Goal: Navigation & Orientation: Find specific page/section

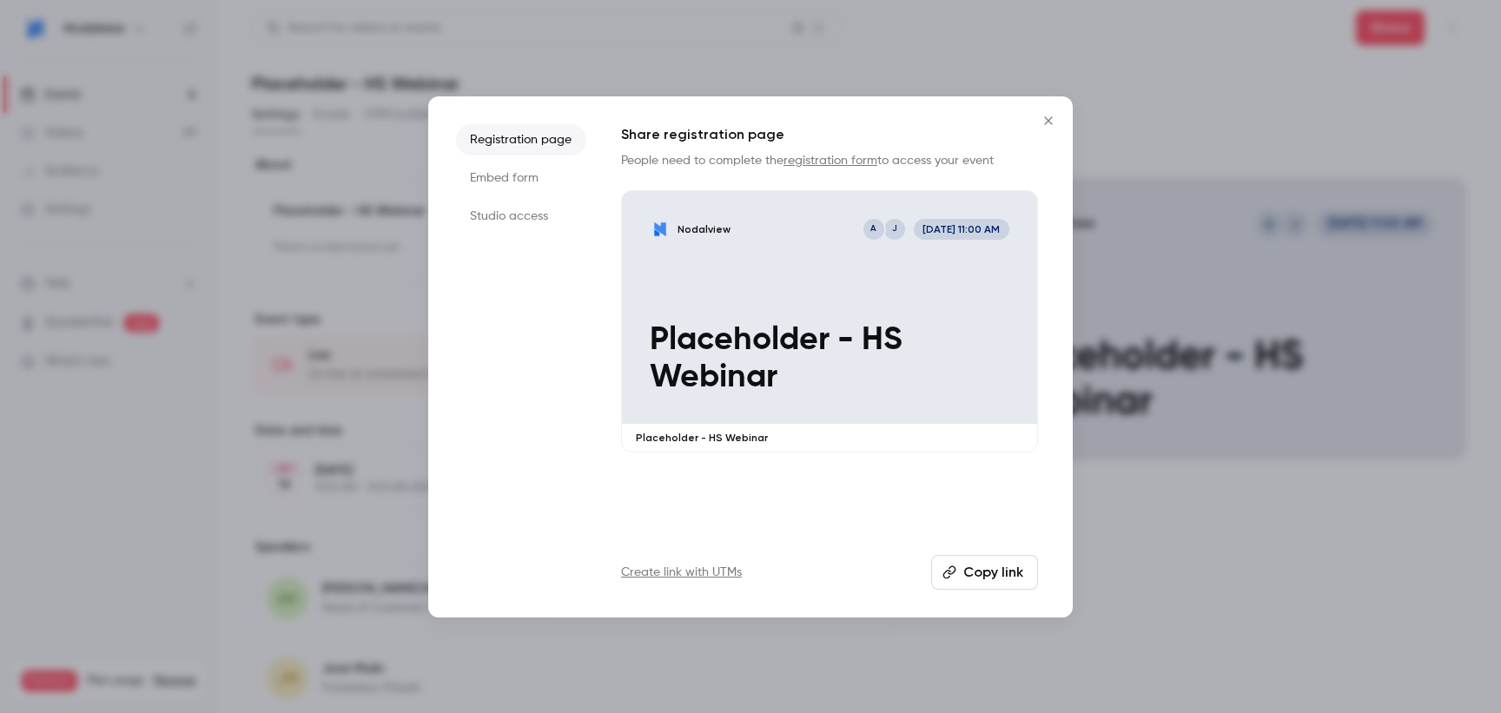
click at [1048, 115] on icon "Close" at bounding box center [1048, 121] width 21 height 14
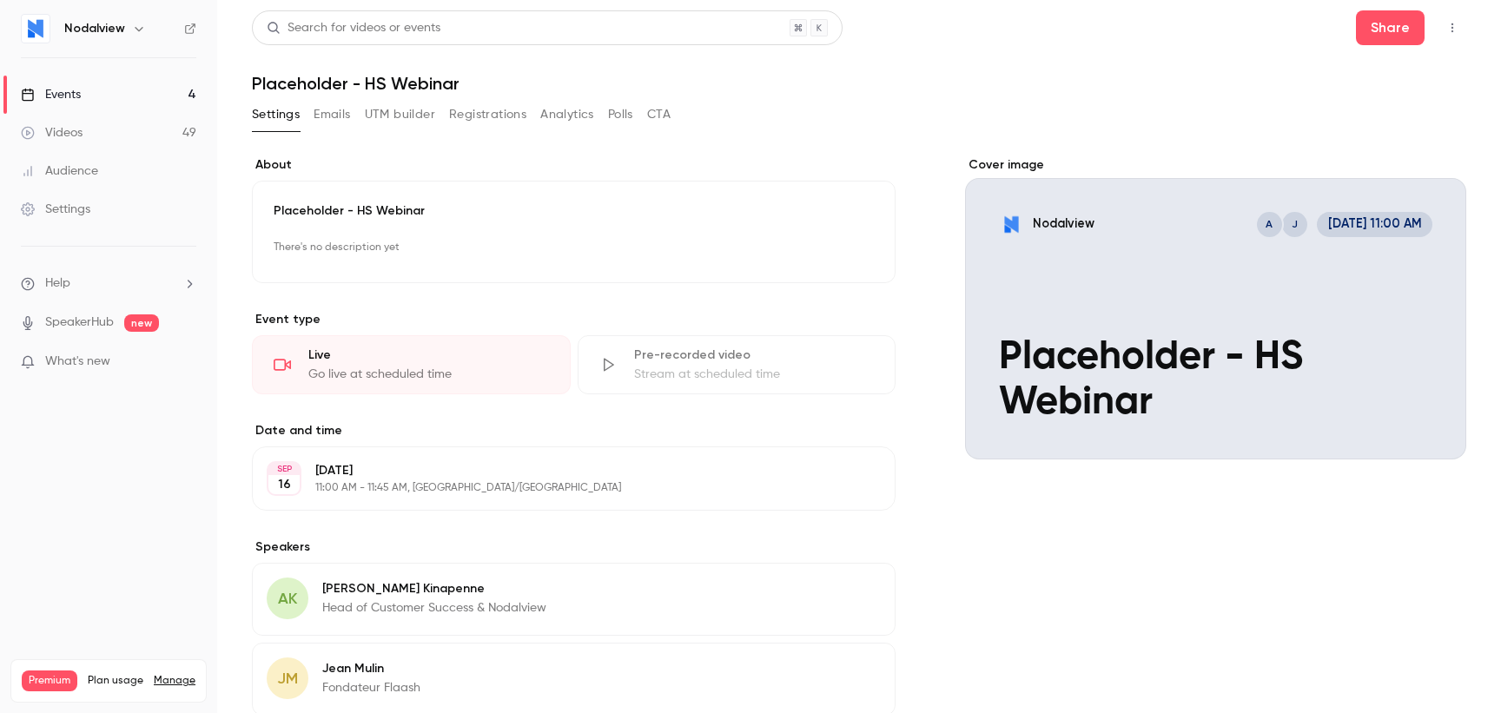
click at [81, 130] on div "Videos" at bounding box center [52, 132] width 62 height 17
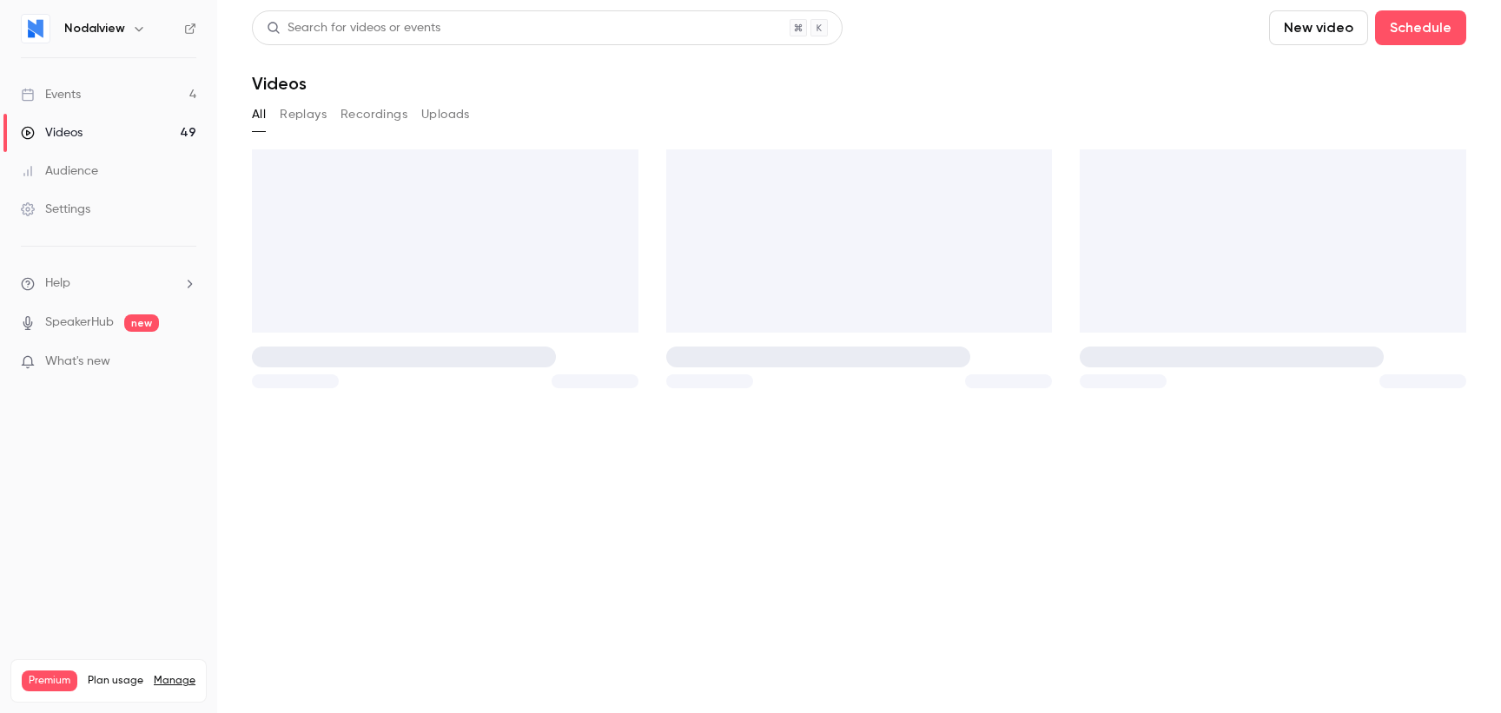
click at [143, 98] on link "Events 4" at bounding box center [108, 95] width 217 height 38
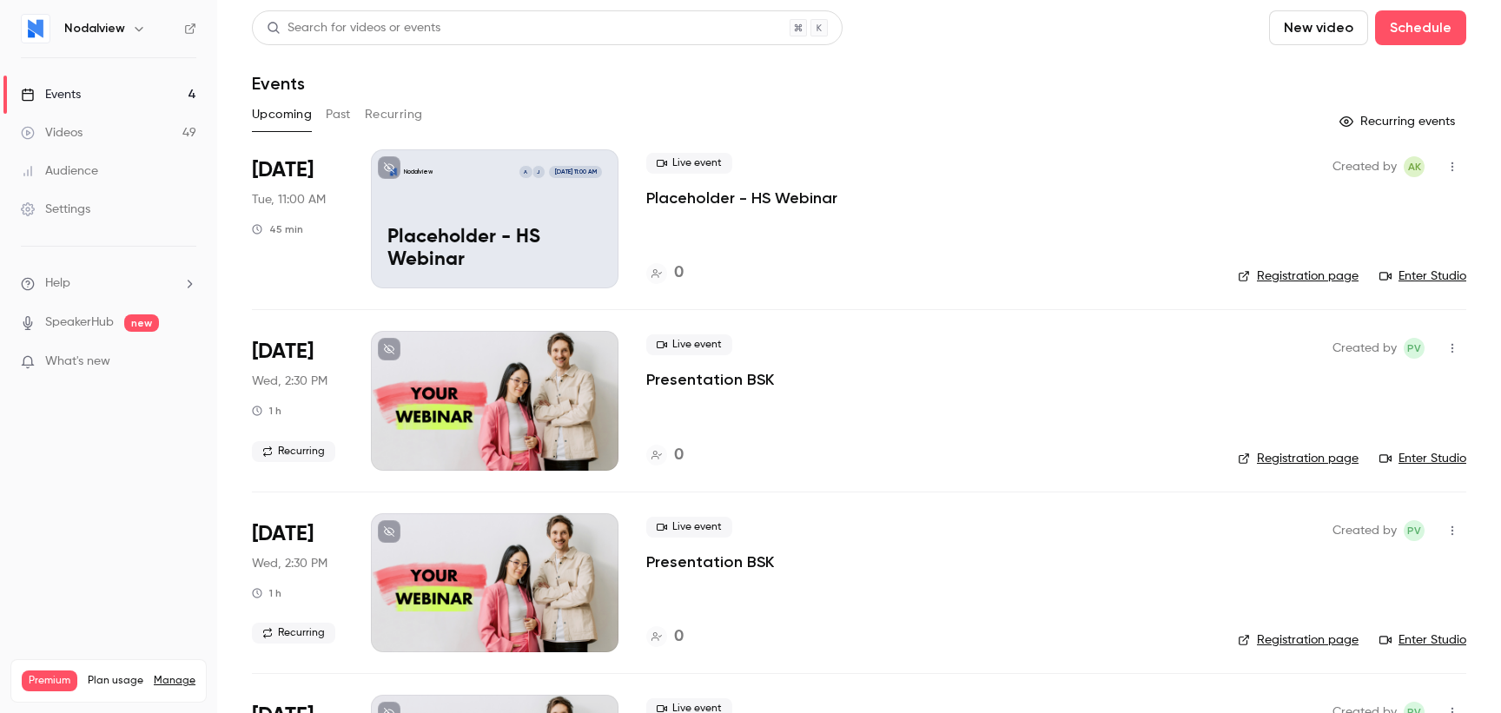
click at [333, 116] on button "Past" at bounding box center [338, 115] width 25 height 28
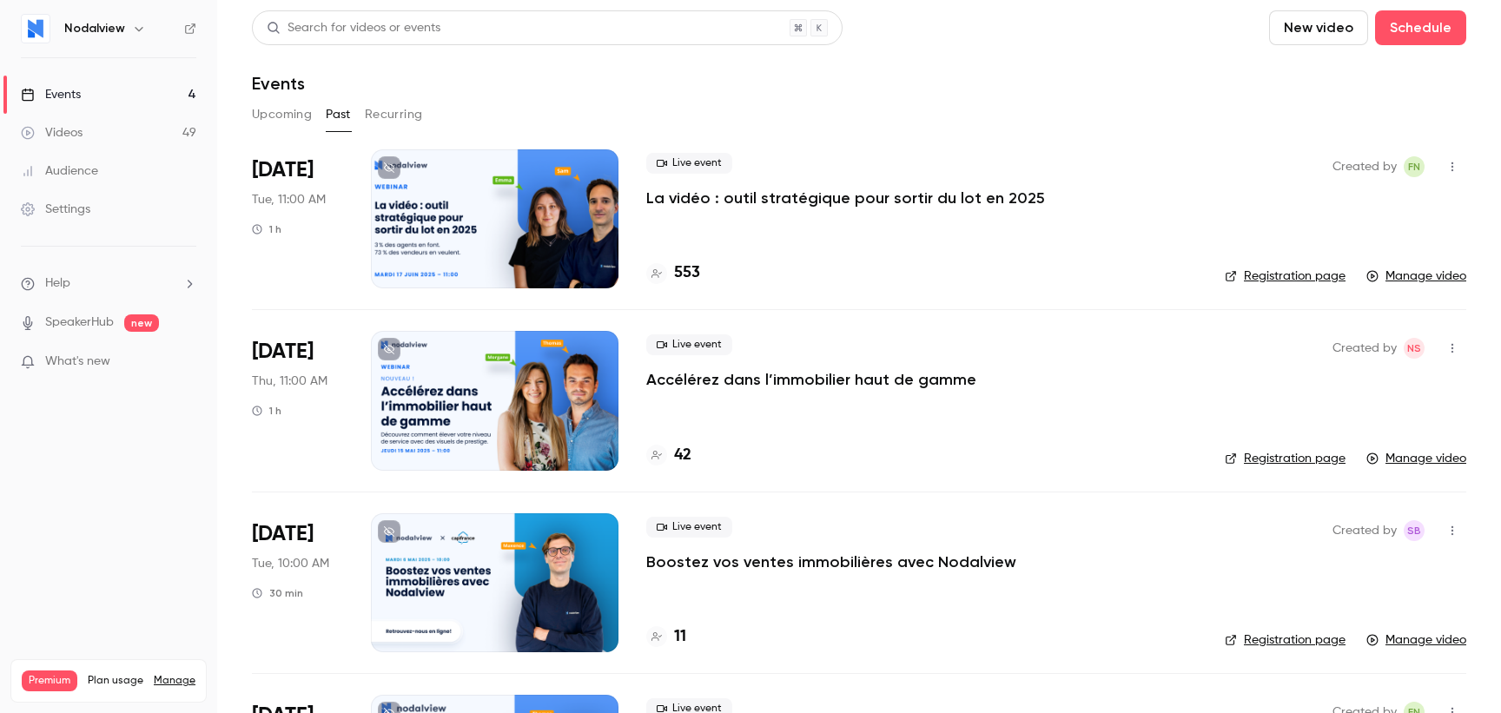
click at [603, 112] on div "Upcoming Past Recurring" at bounding box center [859, 115] width 1214 height 28
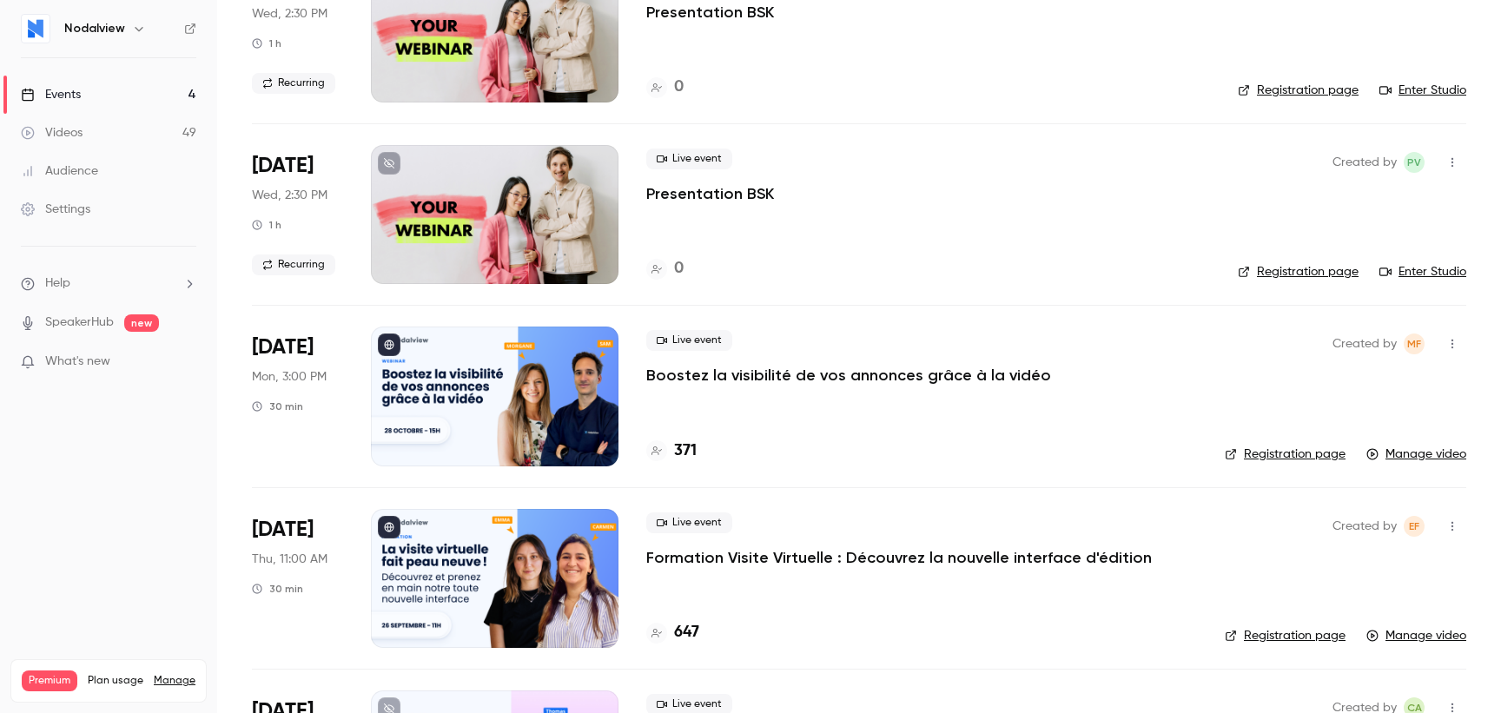
scroll to position [2700, 0]
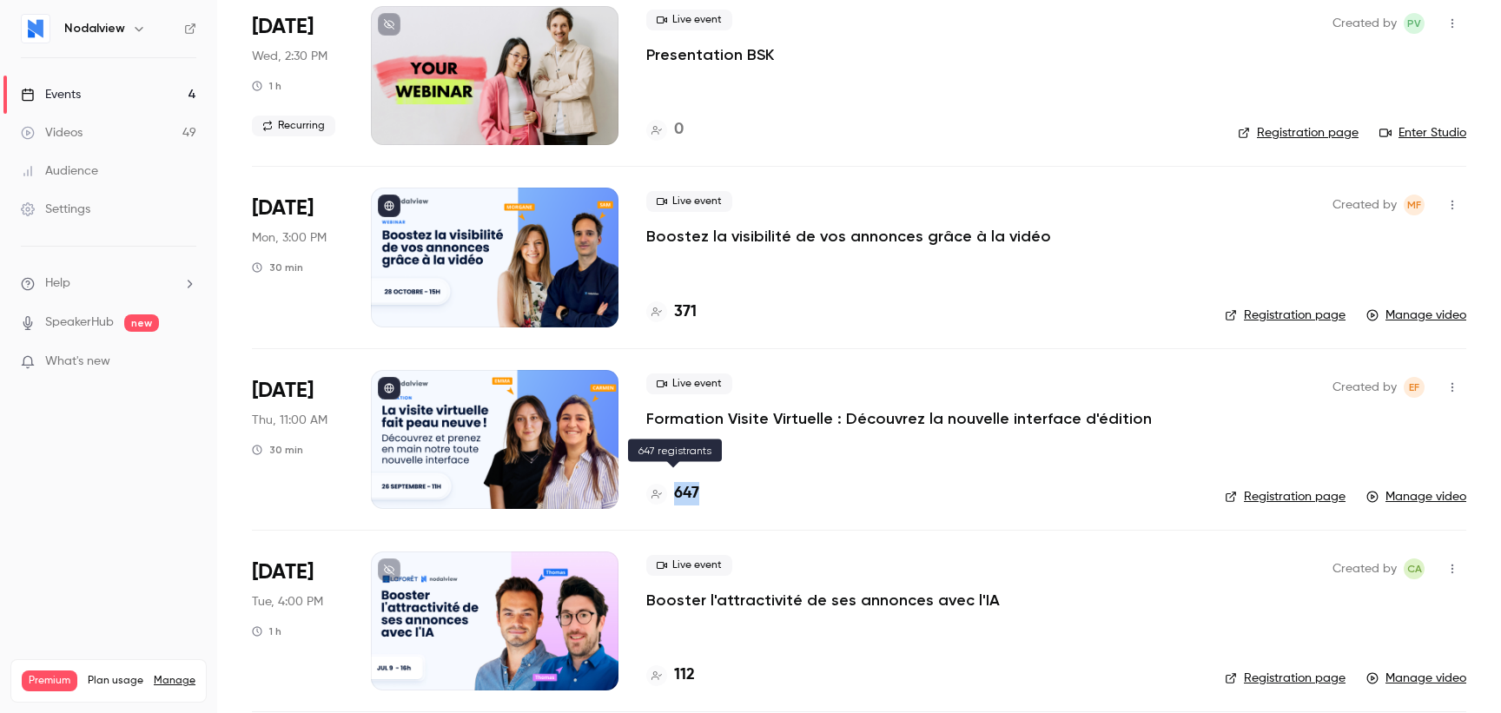
drag, startPoint x: 720, startPoint y: 478, endPoint x: 673, endPoint y: 478, distance: 46.9
click at [673, 482] on div "647" at bounding box center [921, 493] width 551 height 23
click at [808, 482] on div "647" at bounding box center [921, 493] width 551 height 23
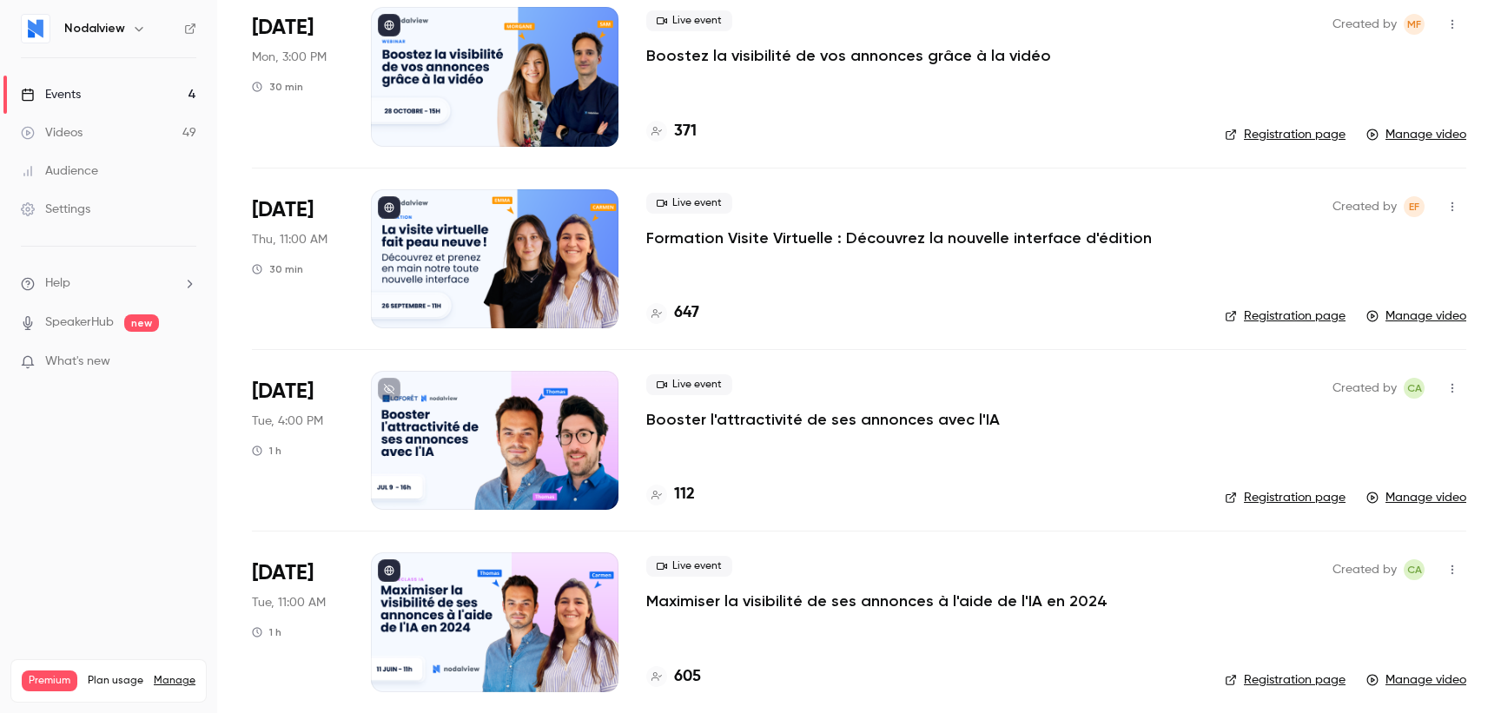
scroll to position [2882, 0]
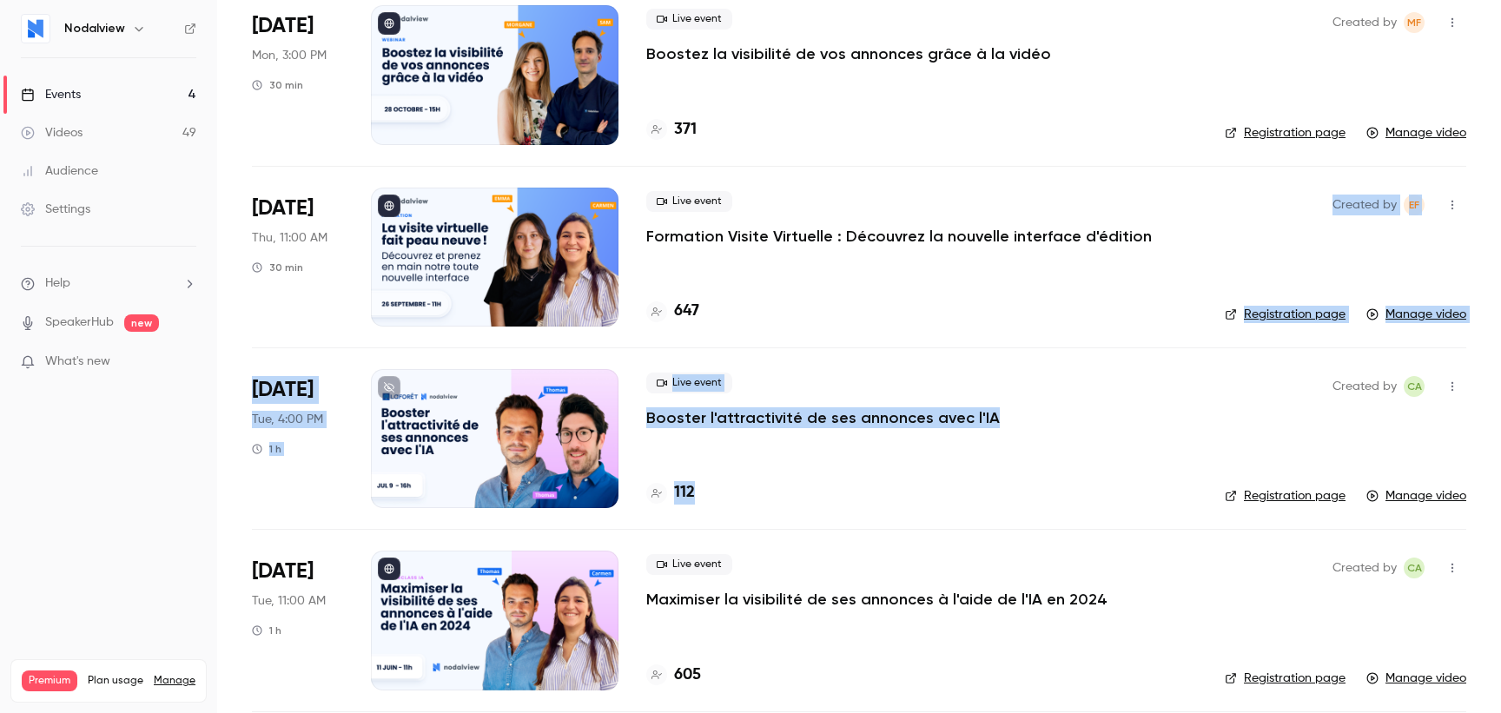
drag, startPoint x: 808, startPoint y: 480, endPoint x: 830, endPoint y: 317, distance: 164.8
click at [830, 317] on li "Sep 26 Thu, 11:00 AM 30 min Live event Formation Visite Virtuelle : Découvrez l…" at bounding box center [859, 257] width 1214 height 182
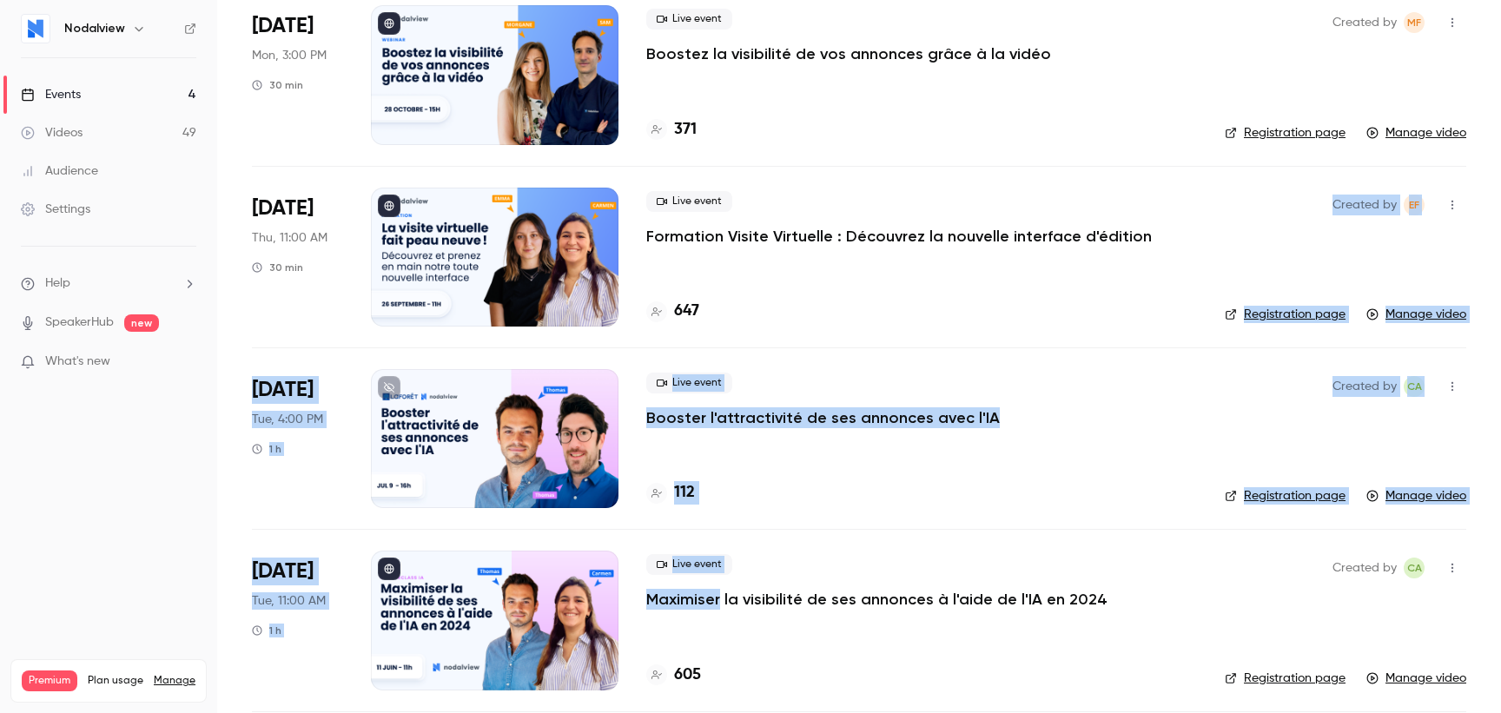
drag, startPoint x: 830, startPoint y: 317, endPoint x: 836, endPoint y: 533, distance: 216.3
click at [841, 512] on li "Jul 9 Tue, 4:00 PM 1 h Live event Booster l'attractivité de ses annonces avec l…" at bounding box center [859, 438] width 1214 height 182
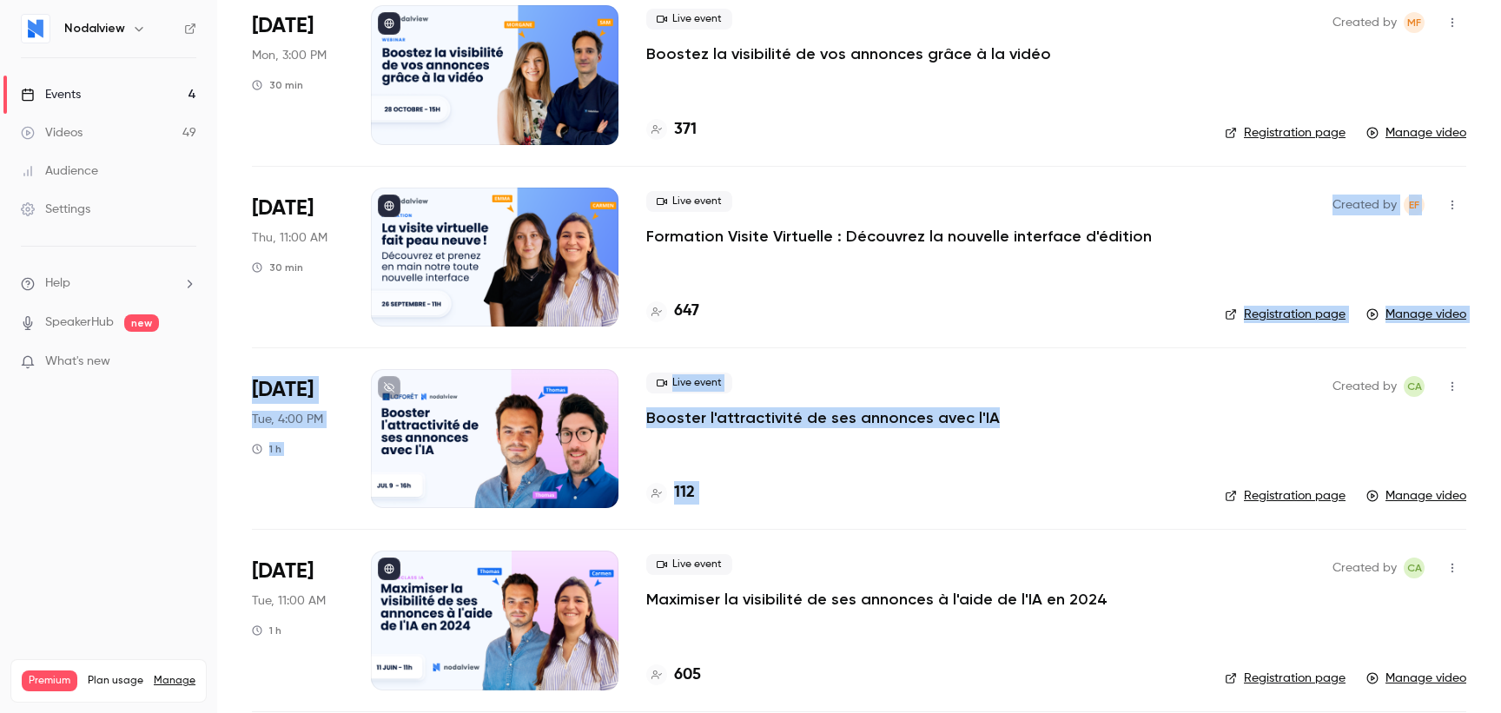
drag, startPoint x: 841, startPoint y: 512, endPoint x: 858, endPoint y: 330, distance: 183.2
click at [858, 330] on li "Sep 26 Thu, 11:00 AM 30 min Live event Formation Visite Virtuelle : Découvrez l…" at bounding box center [859, 257] width 1214 height 182
drag, startPoint x: 858, startPoint y: 330, endPoint x: 860, endPoint y: 474, distance: 144.2
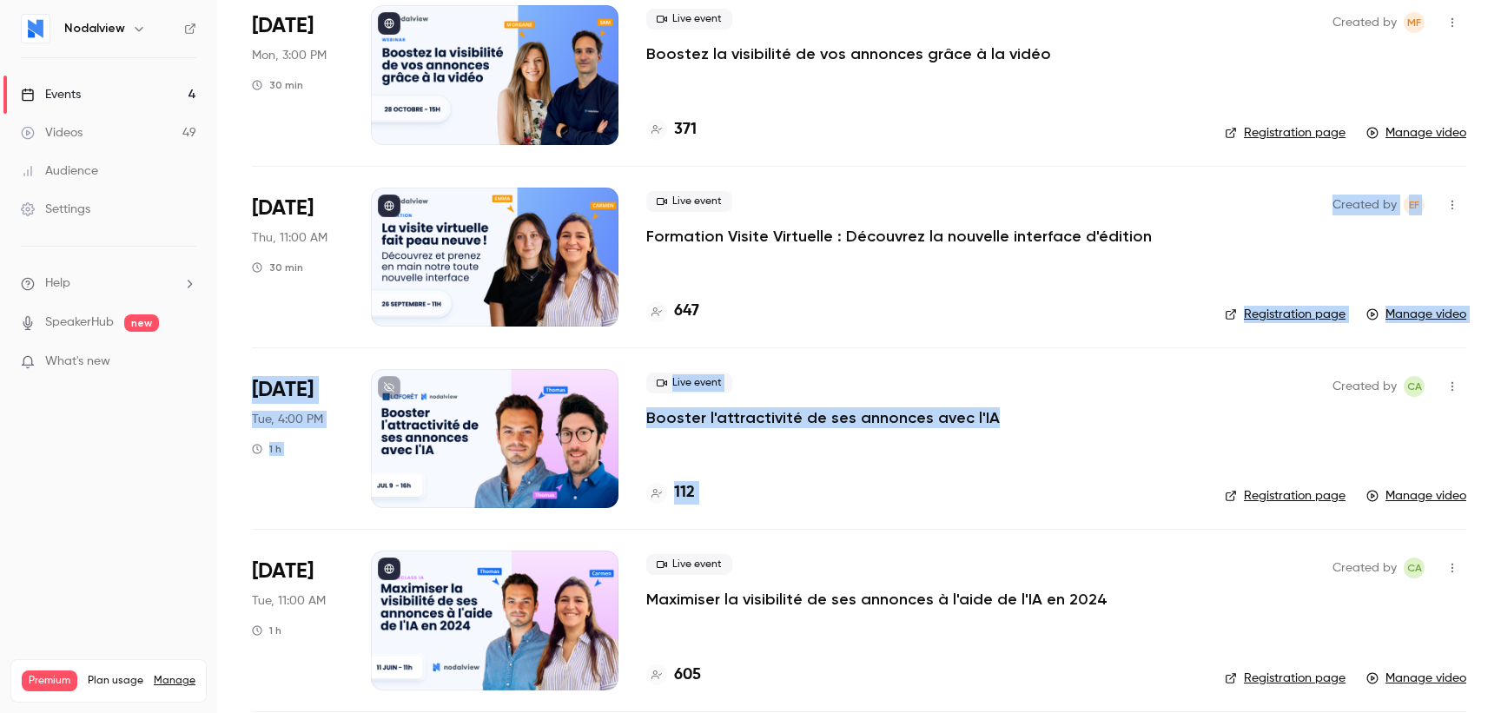
click at [860, 481] on div "112" at bounding box center [921, 492] width 551 height 23
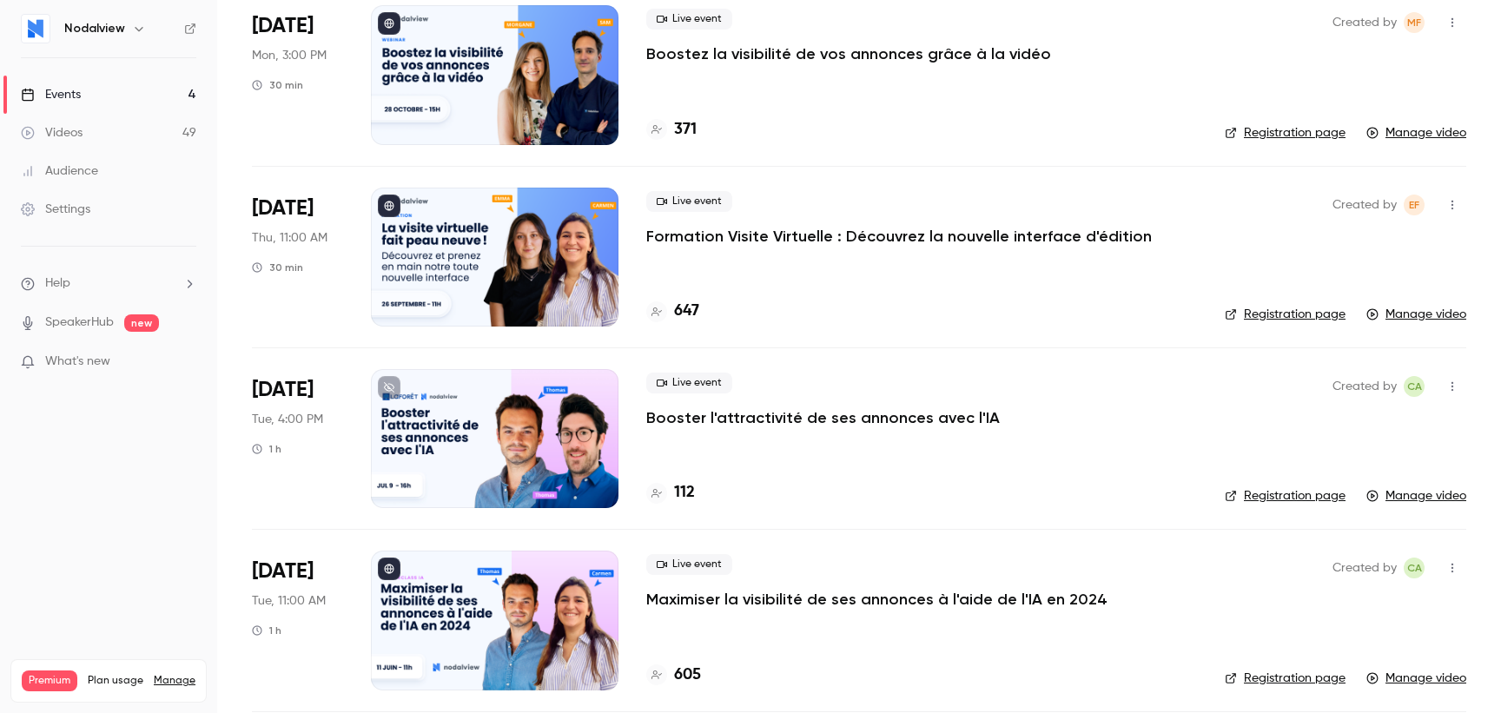
click at [860, 481] on div "112" at bounding box center [921, 492] width 551 height 23
drag, startPoint x: 860, startPoint y: 474, endPoint x: 860, endPoint y: 363, distance: 111.2
click at [860, 369] on div "Live event Booster l'attractivité de ses annonces avec l'IA 112" at bounding box center [921, 438] width 551 height 139
click at [860, 373] on div "Live event Booster l'attractivité de ses annonces avec l'IA" at bounding box center [921, 401] width 551 height 56
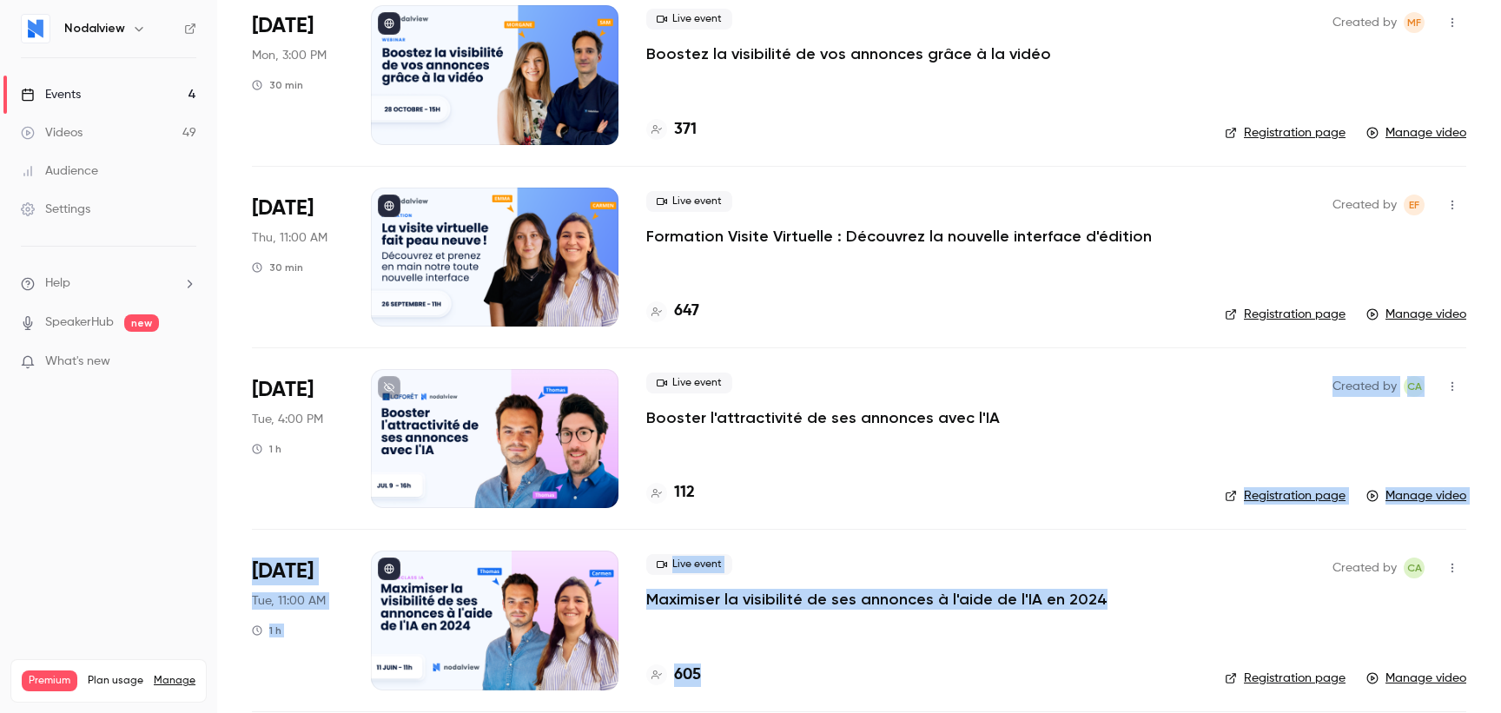
drag, startPoint x: 907, startPoint y: 512, endPoint x: 918, endPoint y: 683, distance: 171.5
click at [918, 683] on li "Jun 11 Tue, 11:00 AM 1 h Live event Maximiser la visibilité de ses annonces à l…" at bounding box center [859, 620] width 1214 height 182
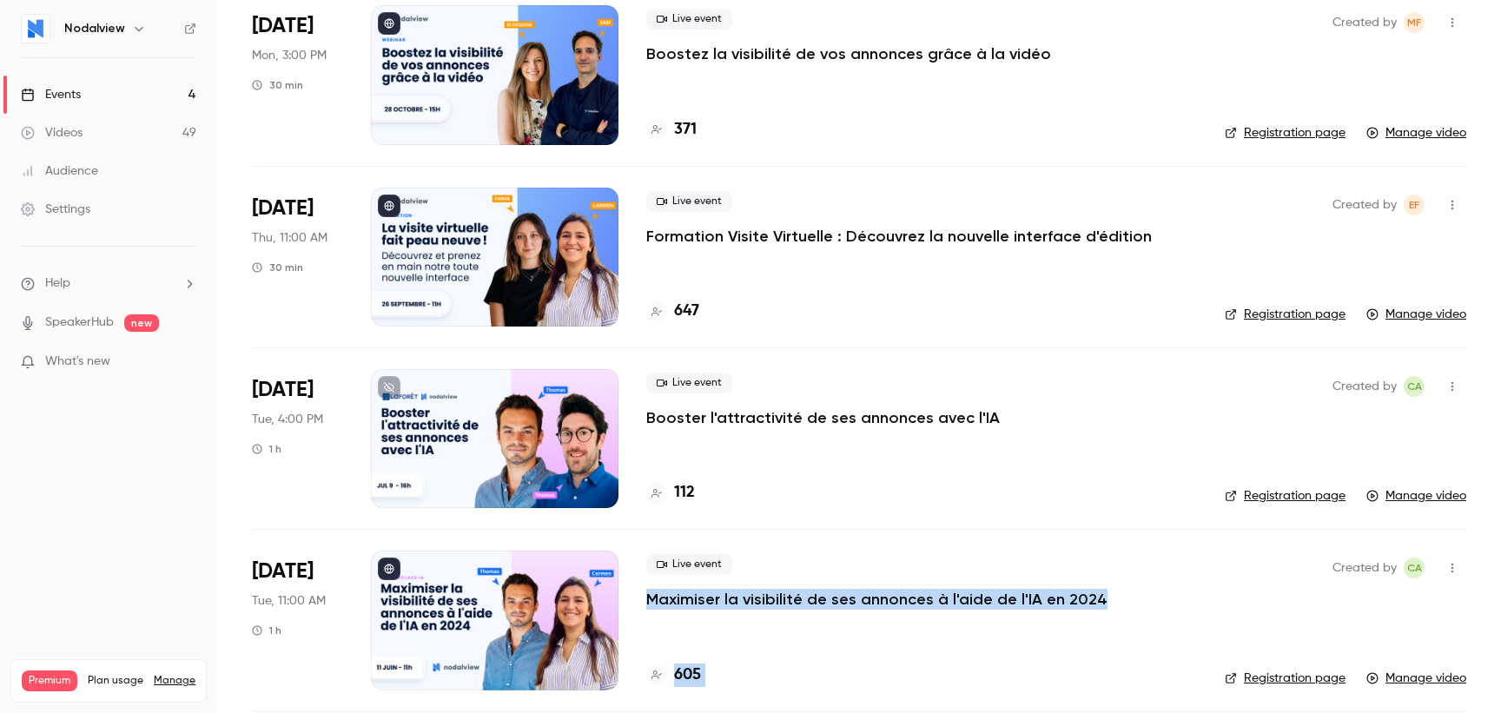
drag, startPoint x: 918, startPoint y: 683, endPoint x: 914, endPoint y: 518, distance: 165.1
click at [914, 529] on li "Jun 11 Tue, 11:00 AM 1 h Live event Maximiser la visibilité de ses annonces à l…" at bounding box center [859, 620] width 1214 height 182
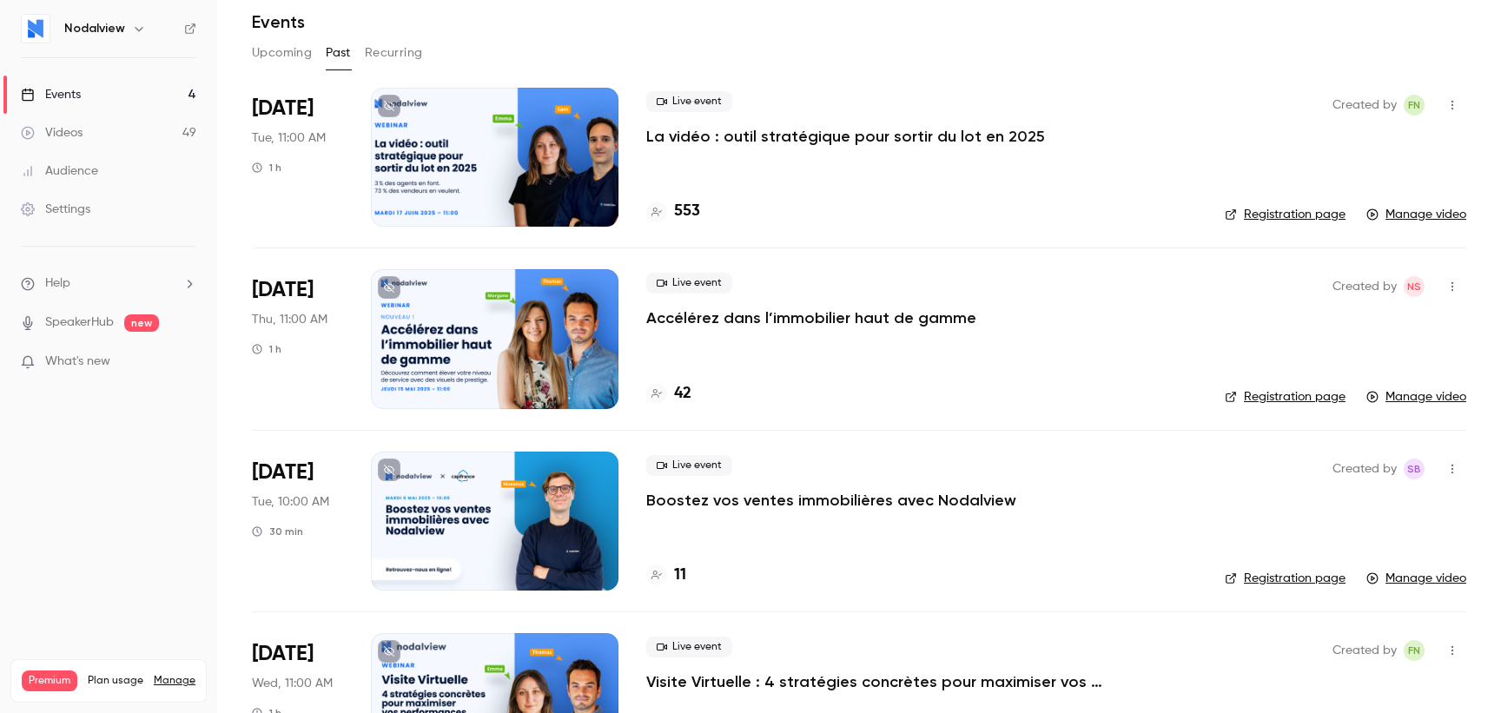
scroll to position [0, 0]
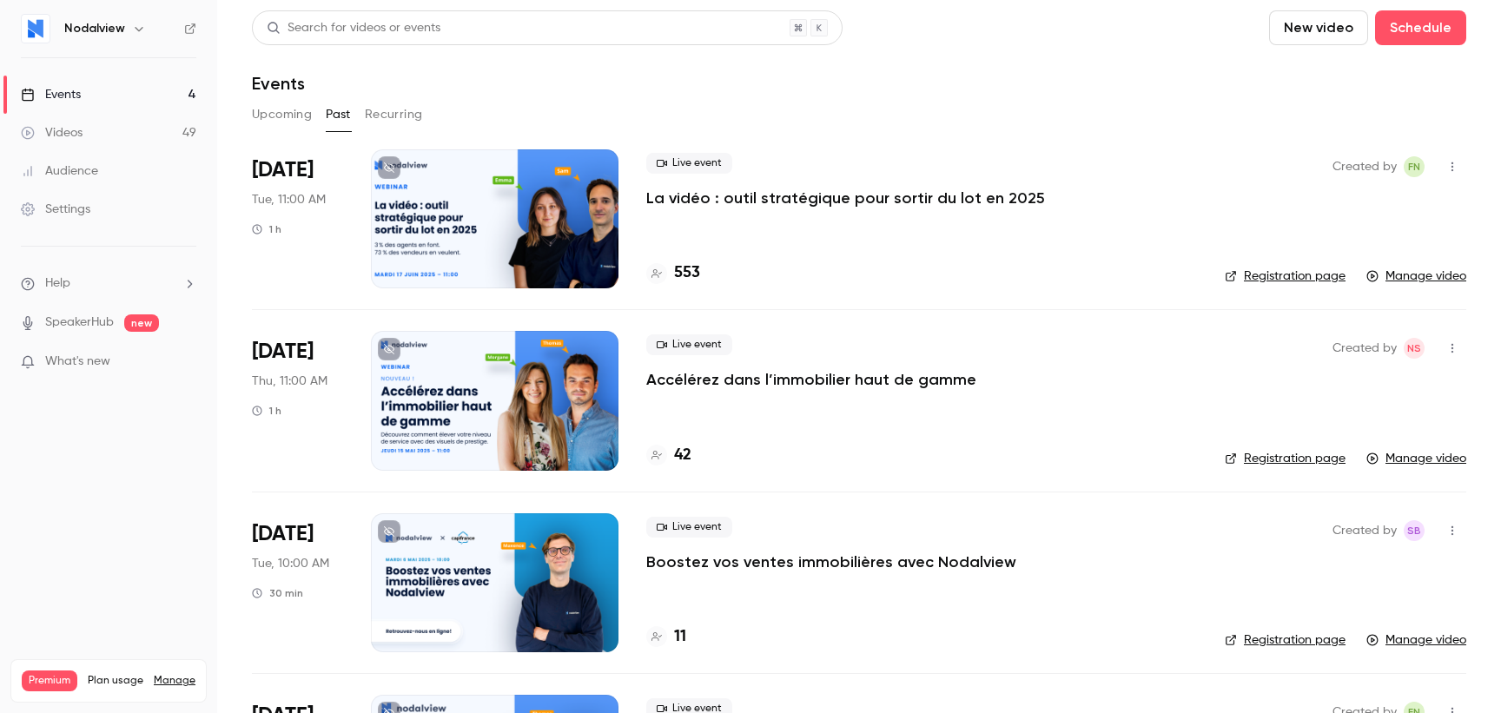
click at [176, 674] on link "Manage" at bounding box center [175, 681] width 42 height 14
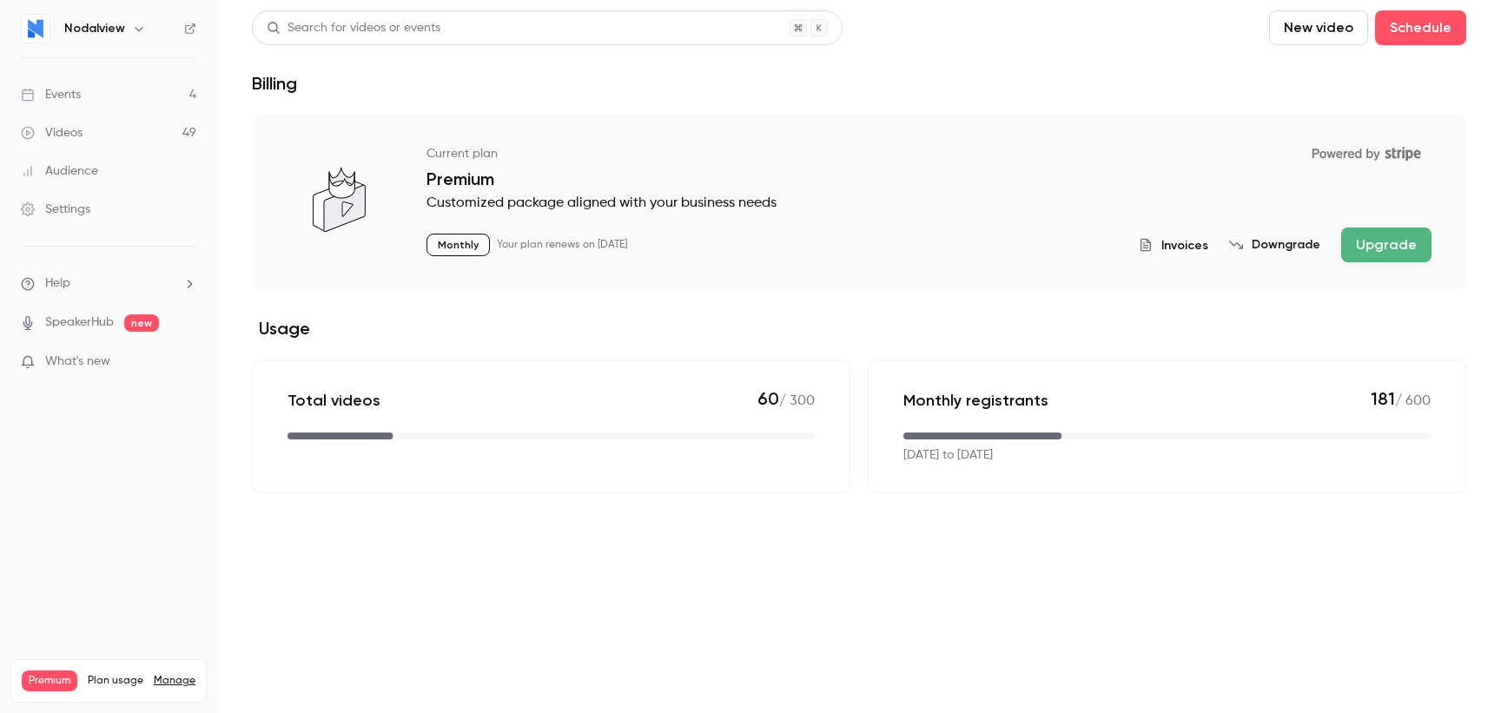
click at [1184, 250] on span "Invoices" at bounding box center [1184, 245] width 47 height 18
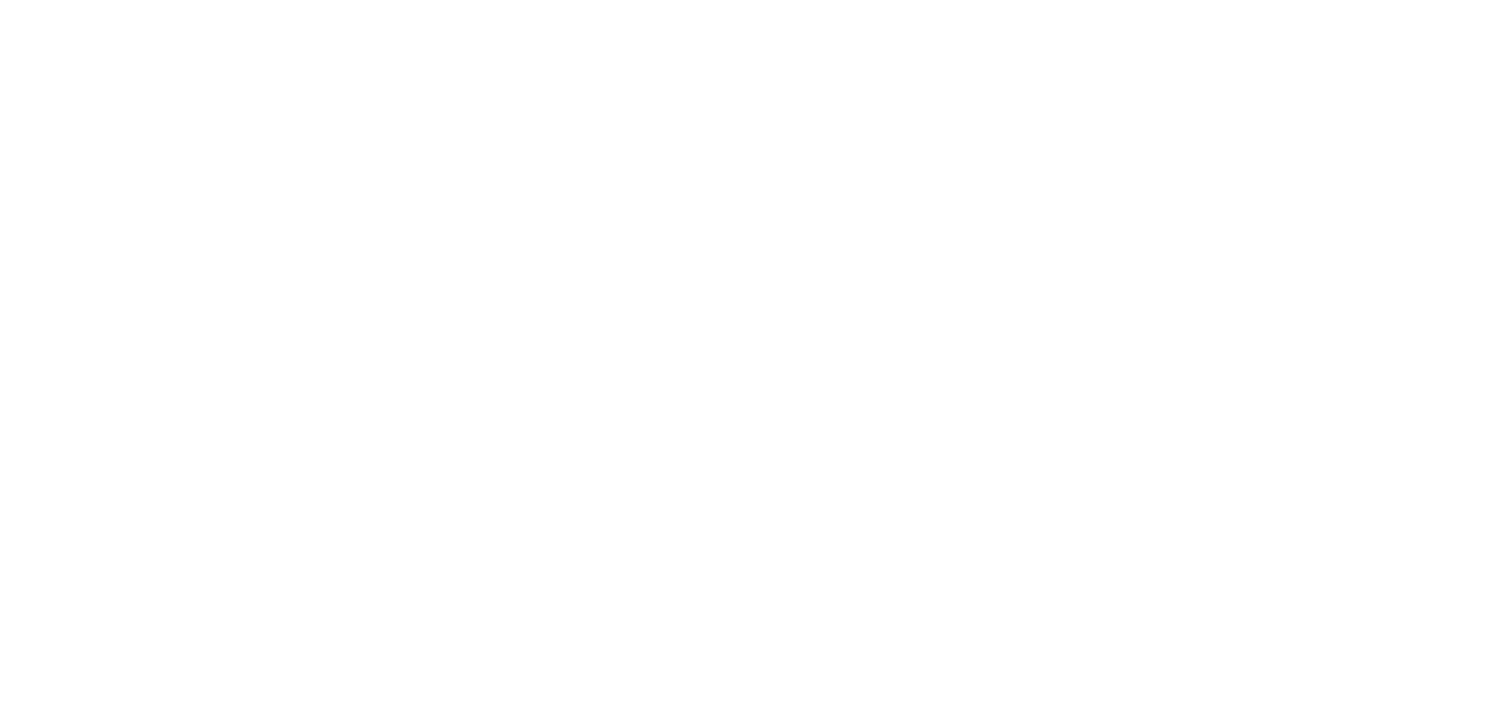
click at [365, 0] on html at bounding box center [750, 0] width 1501 height 0
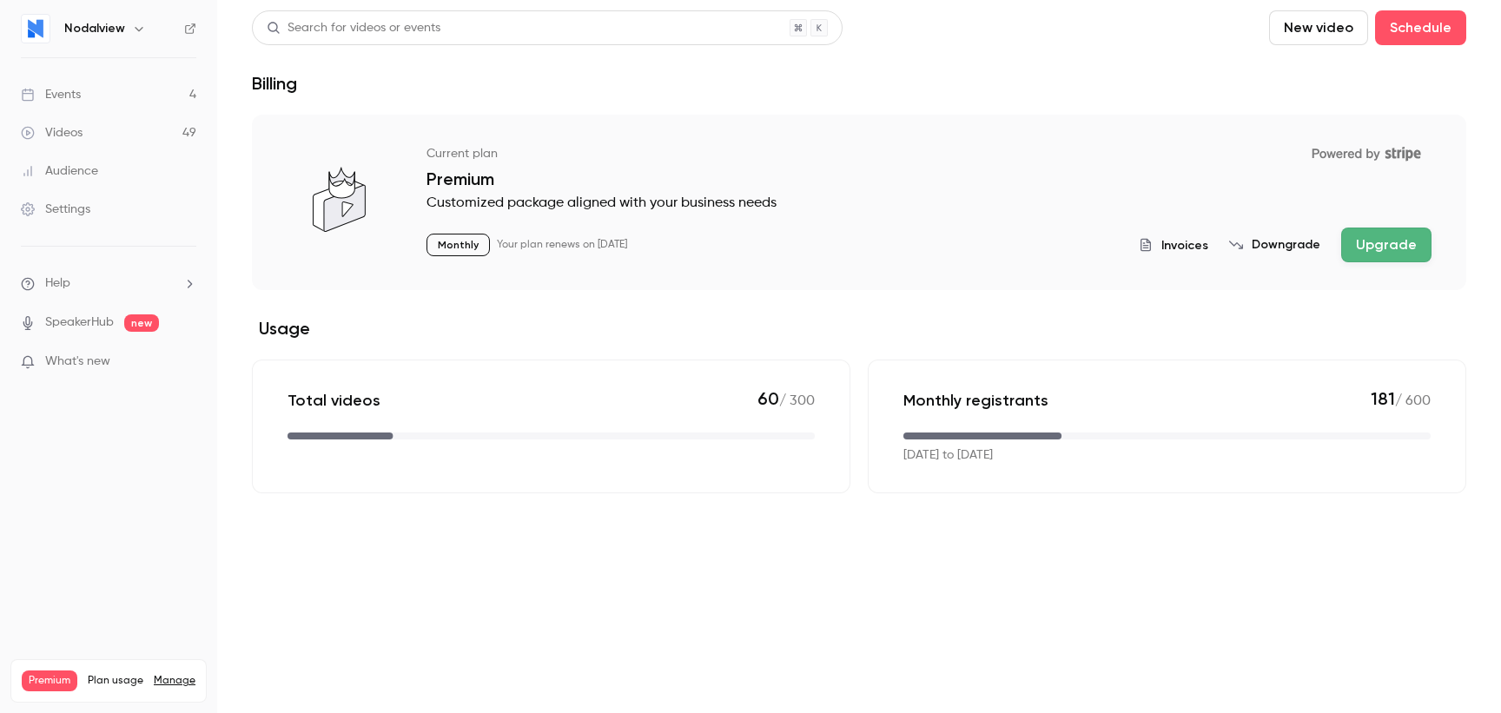
click at [410, 324] on h2 "Usage" at bounding box center [859, 328] width 1214 height 21
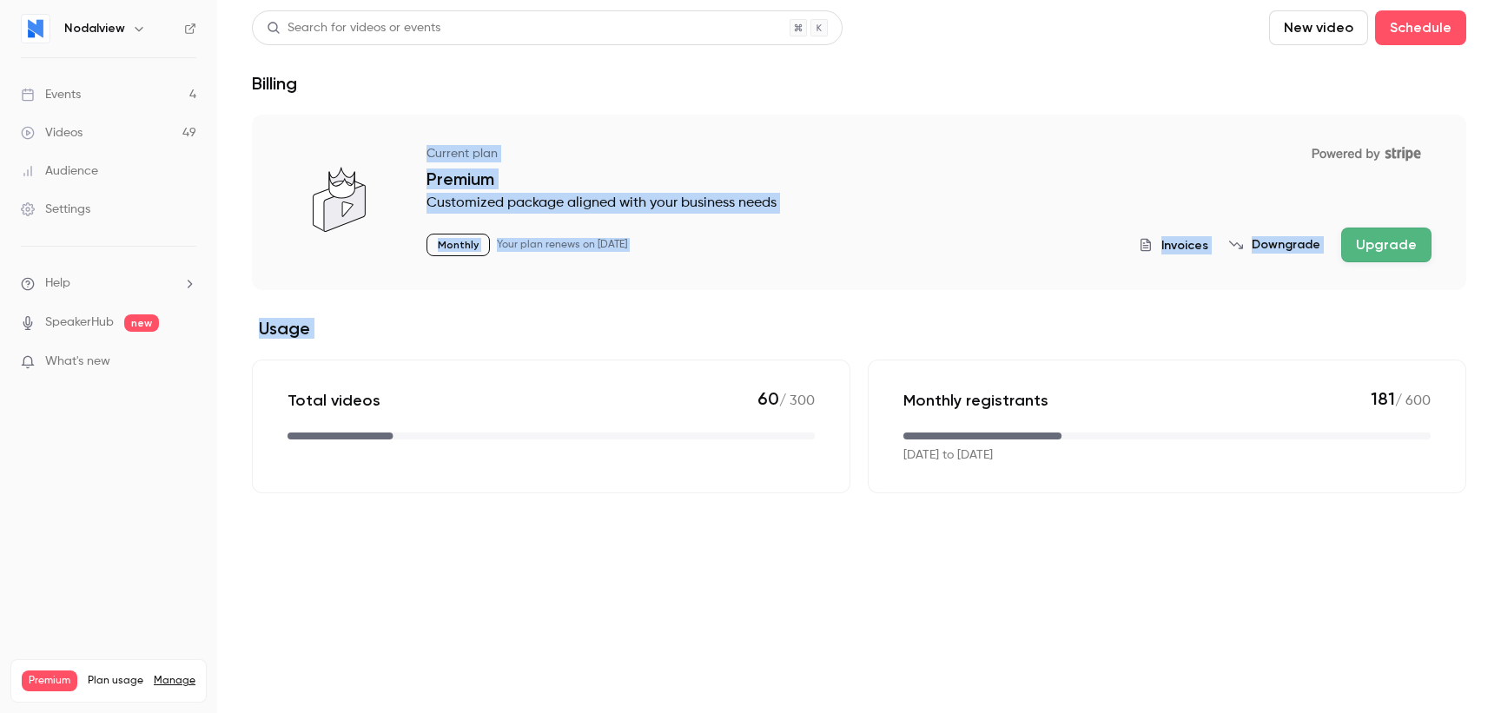
drag, startPoint x: 410, startPoint y: 324, endPoint x: 569, endPoint y: 102, distance: 272.6
click at [569, 102] on div "Search for videos or events New video Schedule Billing Current plan Powered by …" at bounding box center [859, 251] width 1214 height 483
drag, startPoint x: 566, startPoint y: 105, endPoint x: 567, endPoint y: 304, distance: 198.9
click at [567, 304] on div "Search for videos or events New video Schedule Billing Current plan Powered by …" at bounding box center [859, 251] width 1214 height 483
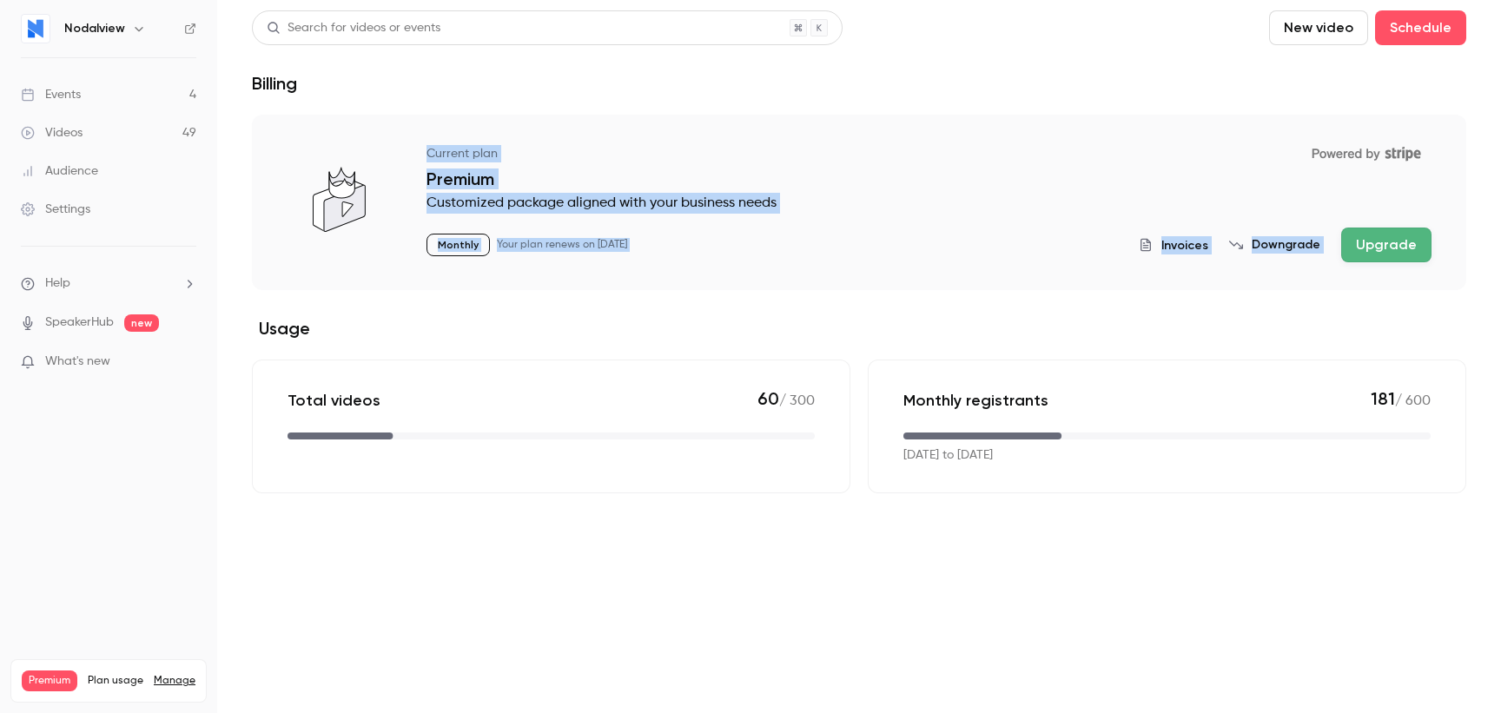
click at [564, 308] on section "Current plan Powered by Stripe Premium Customized package aligned with your bus…" at bounding box center [859, 304] width 1214 height 379
drag, startPoint x: 564, startPoint y: 308, endPoint x: 562, endPoint y: 150, distance: 158.1
click at [563, 150] on section "Current plan Powered by Stripe Premium Customized package aligned with your bus…" at bounding box center [859, 304] width 1214 height 379
click at [562, 150] on div "Current plan Powered by Stripe" at bounding box center [928, 154] width 1005 height 30
drag, startPoint x: 562, startPoint y: 150, endPoint x: 563, endPoint y: 329, distance: 178.9
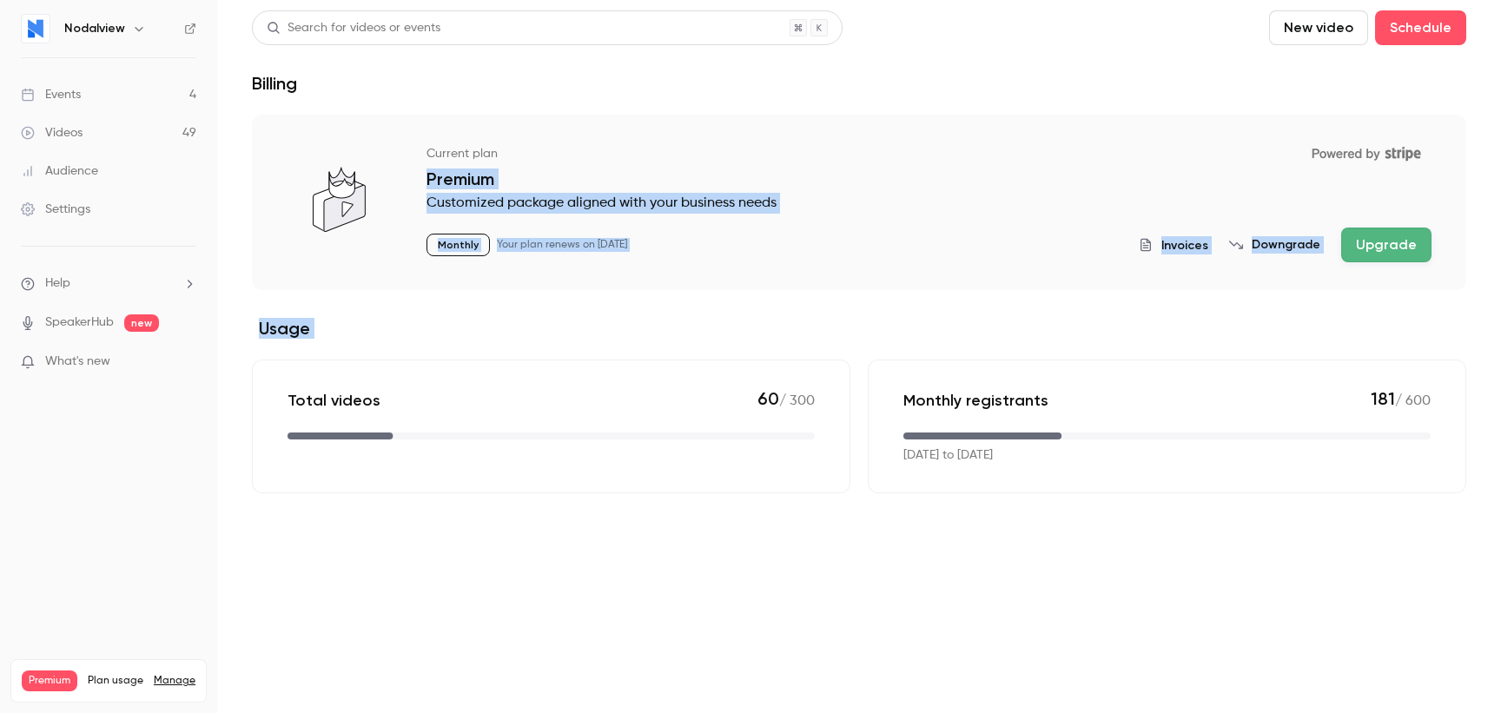
click at [563, 329] on section "Current plan Powered by Stripe Premium Customized package aligned with your bus…" at bounding box center [859, 304] width 1214 height 379
click at [563, 329] on h2 "Usage" at bounding box center [859, 328] width 1214 height 21
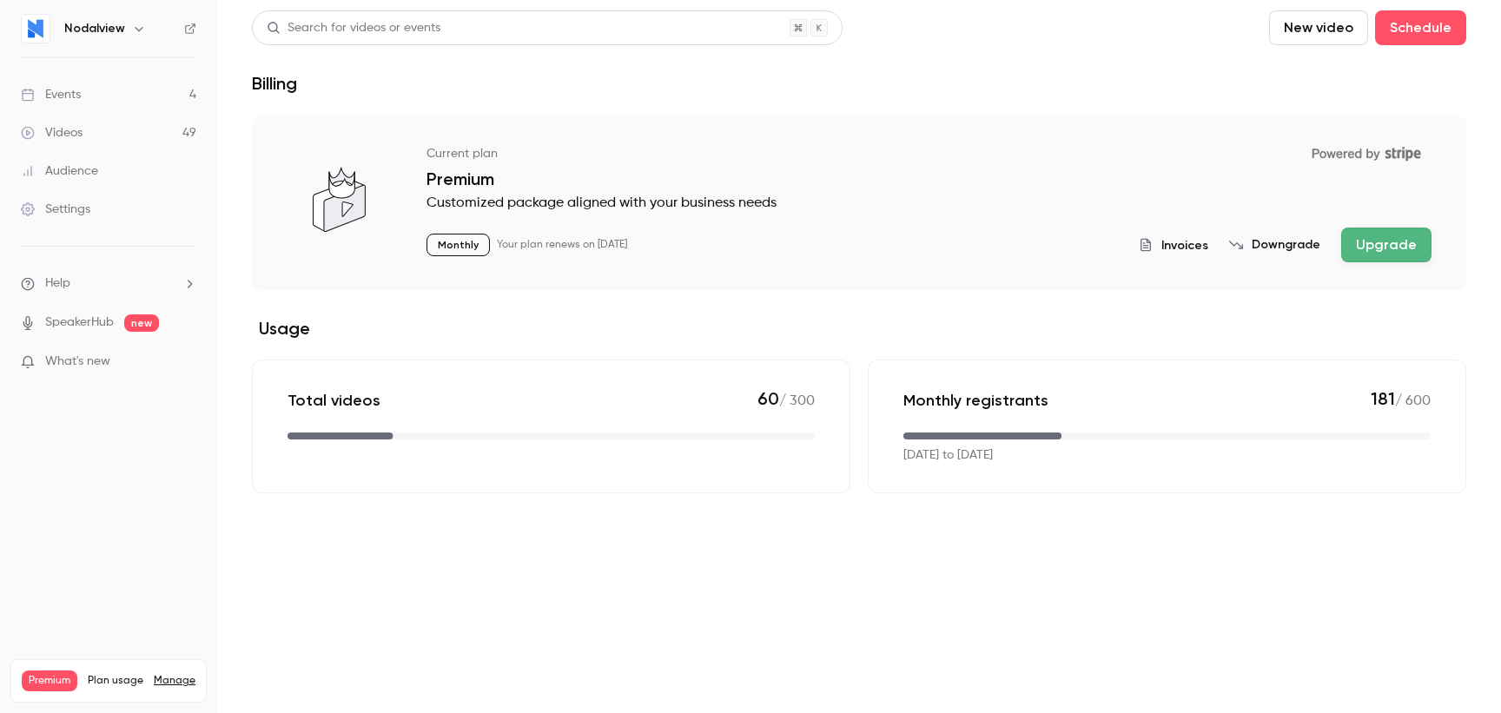
click at [66, 101] on div "Events" at bounding box center [51, 94] width 60 height 17
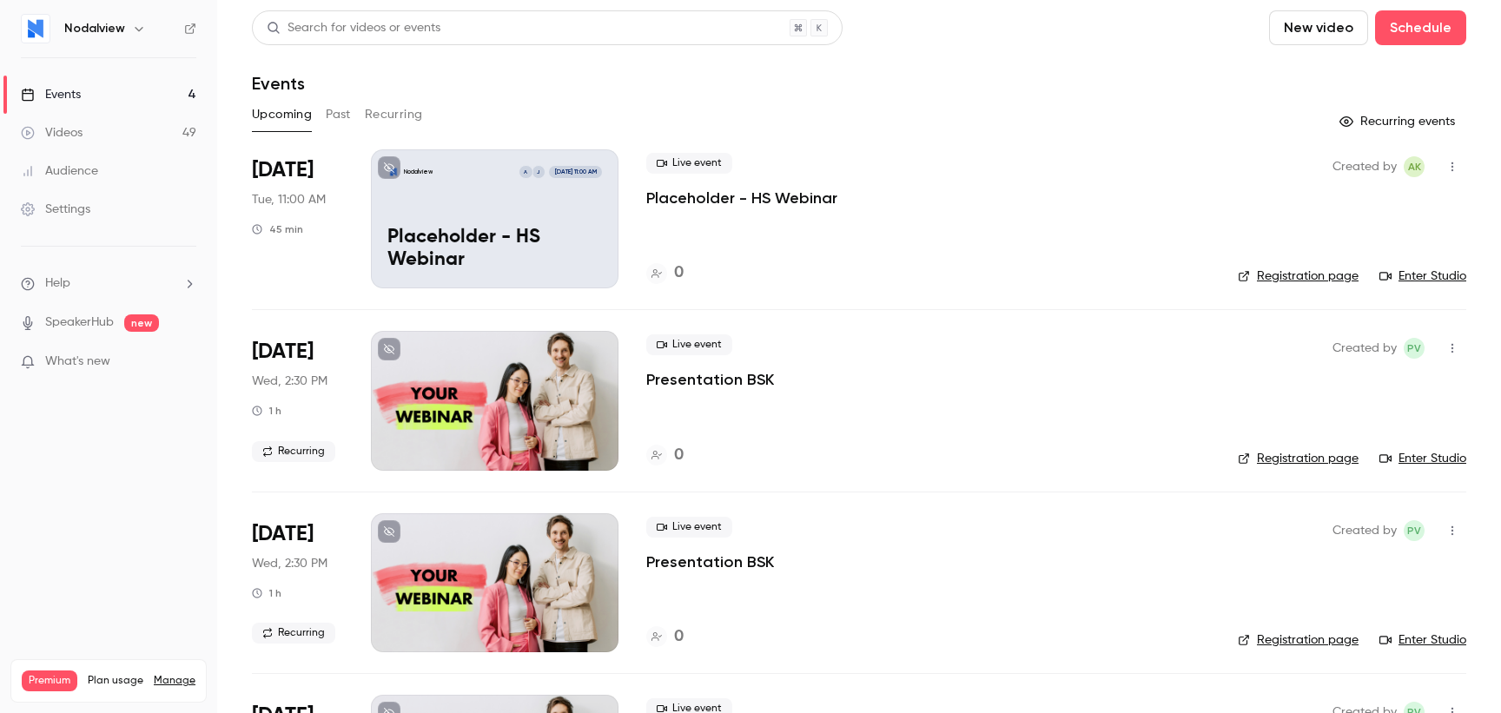
click at [83, 132] on link "Videos 49" at bounding box center [108, 133] width 217 height 38
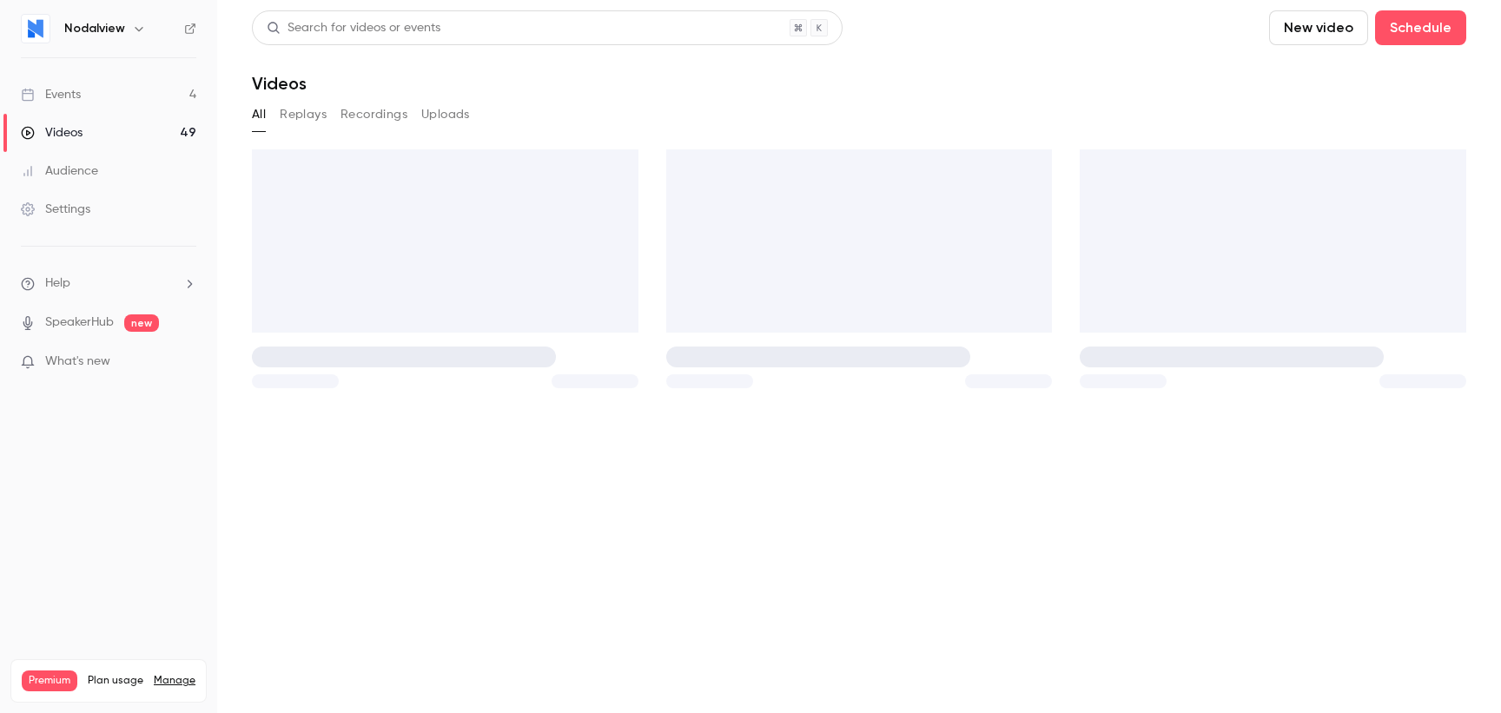
click at [83, 132] on link "Videos 49" at bounding box center [108, 133] width 217 height 38
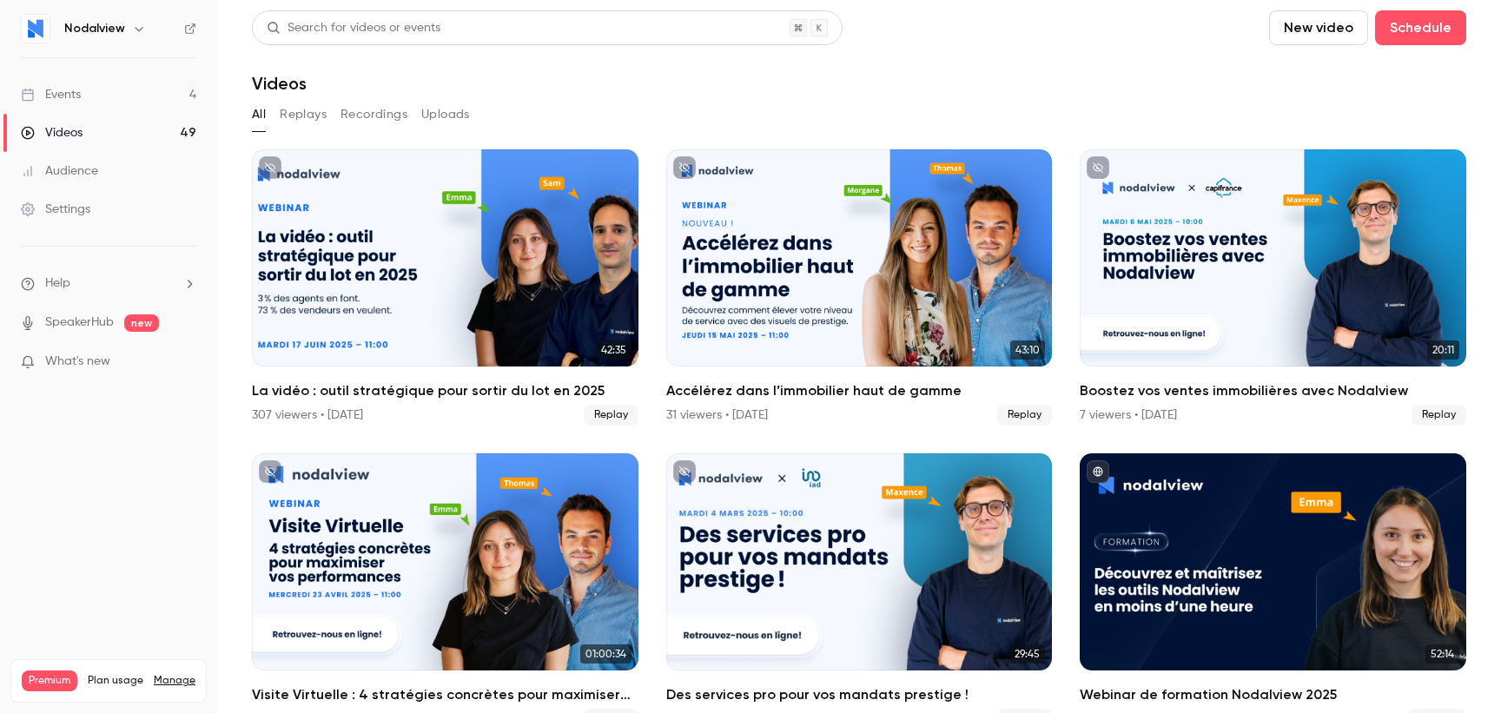
click at [74, 485] on nav "Nodalview Events 4 Videos 49 Audience Settings Help SpeakerHub new What's new P…" at bounding box center [108, 356] width 217 height 713
